Goal: Transaction & Acquisition: Book appointment/travel/reservation

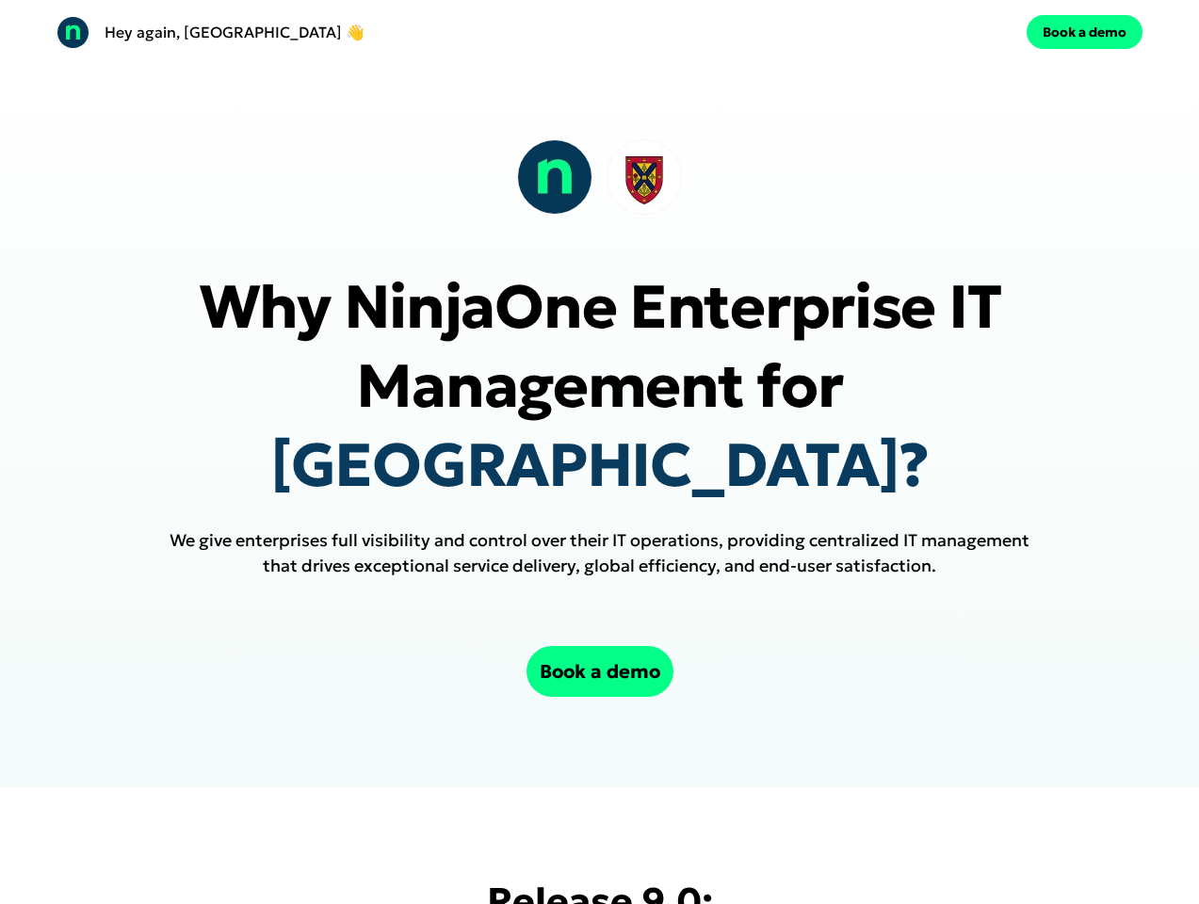
click at [599, 32] on div "Hey again, Queen's University 👋 Book a demo" at bounding box center [599, 32] width 1199 height 64
click at [324, 32] on p "Hey again, [GEOGRAPHIC_DATA] 👋" at bounding box center [235, 32] width 260 height 23
click at [875, 32] on div "Book a demo" at bounding box center [875, 32] width 536 height 34
click at [1084, 32] on button "Book a demo" at bounding box center [1084, 32] width 116 height 34
click at [599, 177] on div at bounding box center [599, 176] width 165 height 75
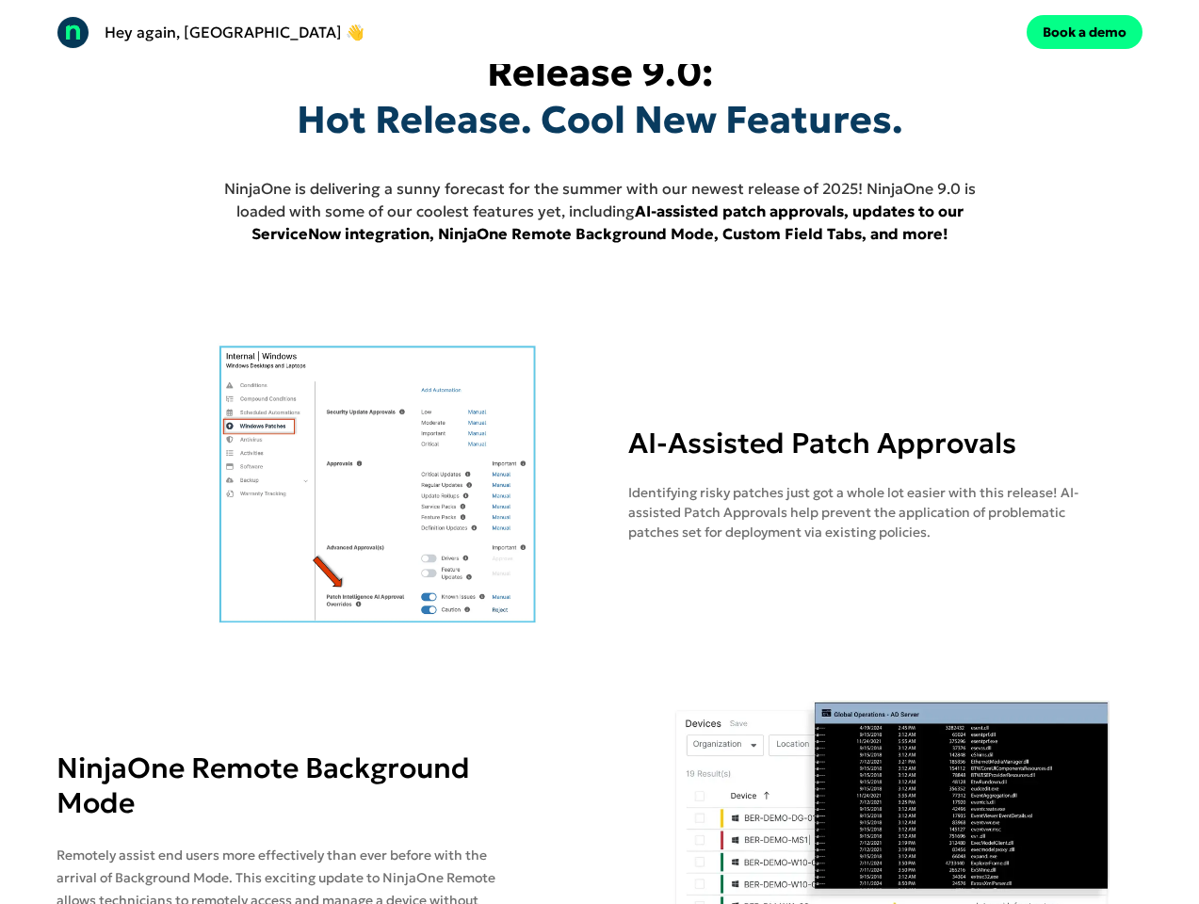
click at [599, 423] on img at bounding box center [377, 484] width 643 height 282
